Goal: Navigation & Orientation: Find specific page/section

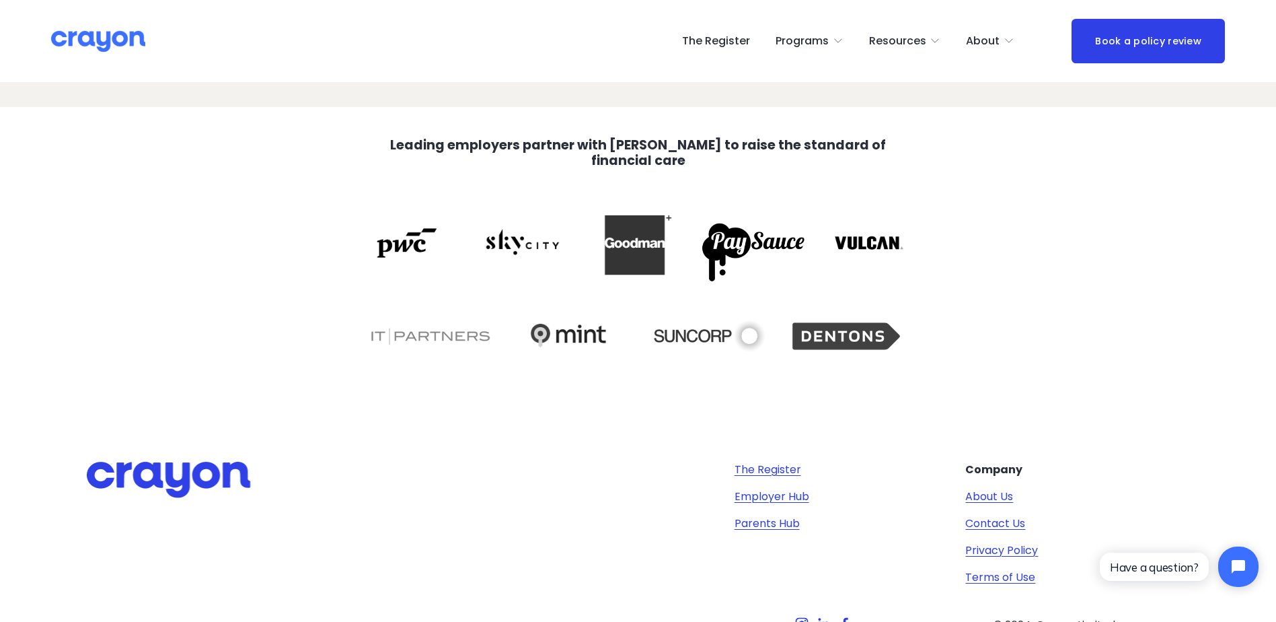
scroll to position [2856, 0]
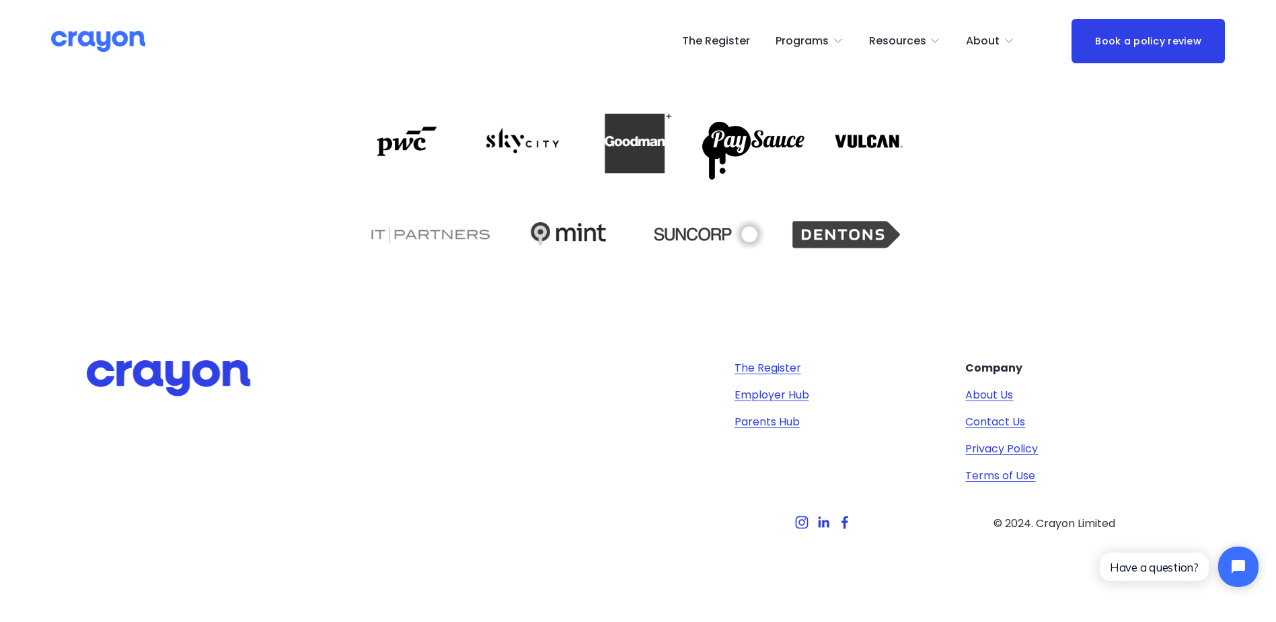
click at [700, 45] on link "The Register" at bounding box center [716, 41] width 68 height 22
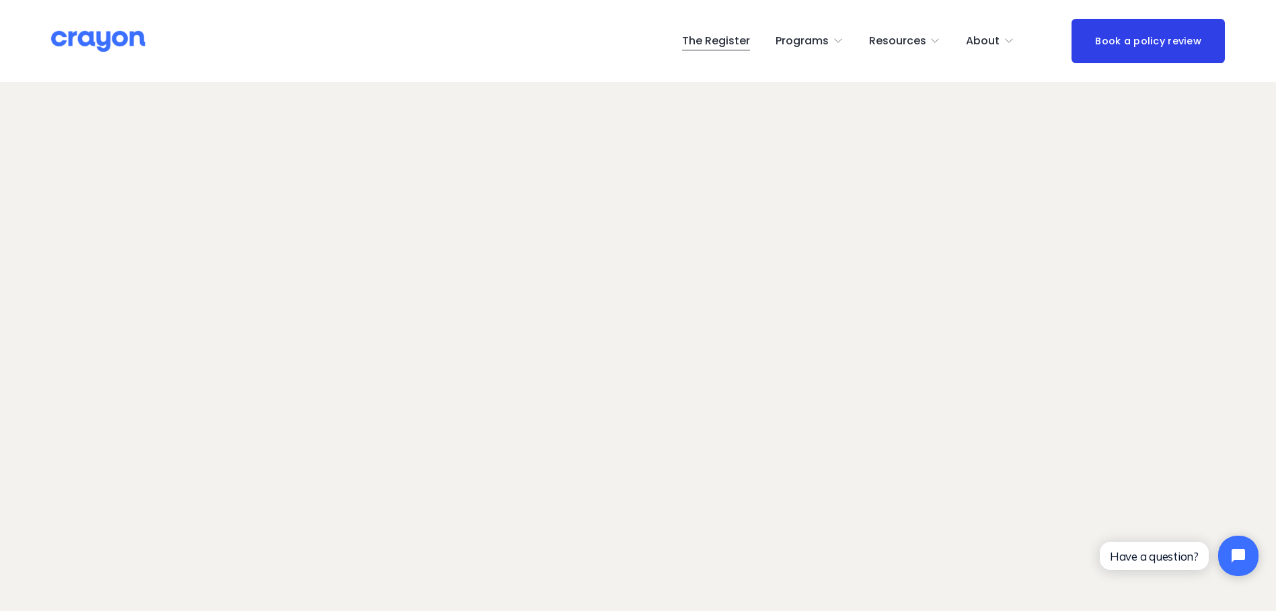
click at [0, 0] on span "About Us" at bounding box center [0, 0] width 0 height 0
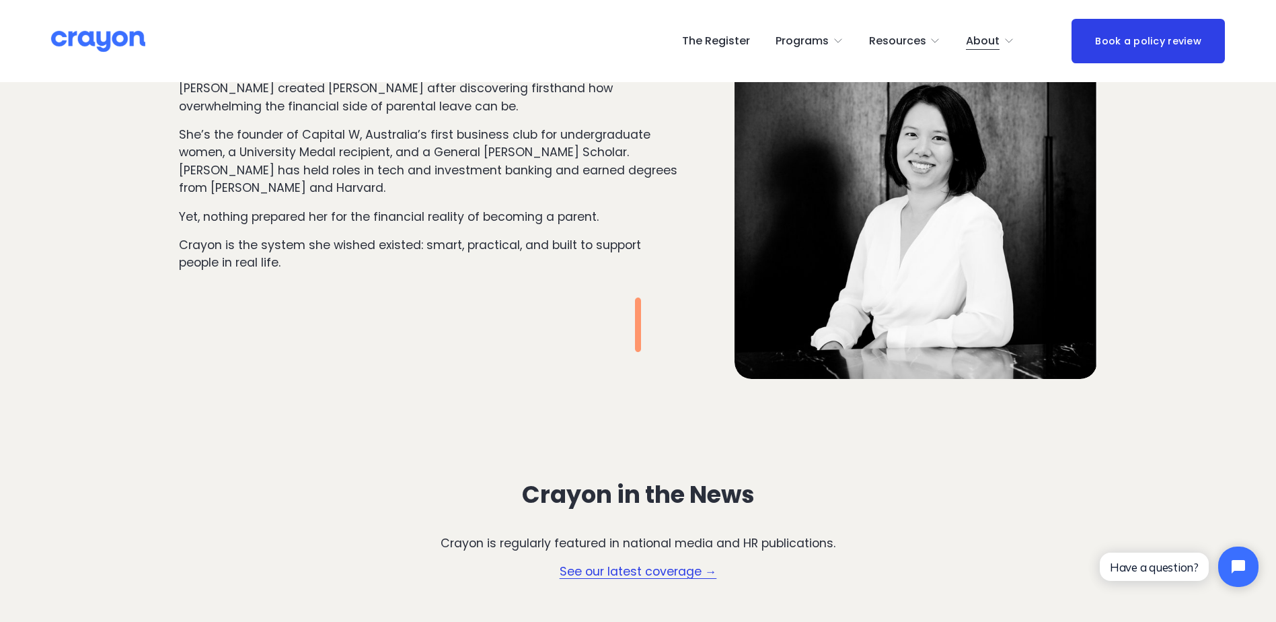
scroll to position [1479, 0]
